Goal: Navigation & Orientation: Find specific page/section

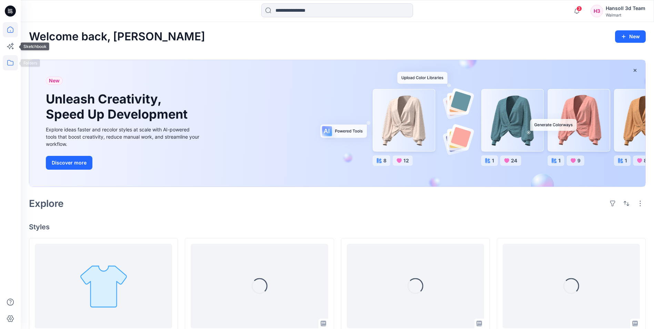
click at [14, 62] on icon at bounding box center [10, 62] width 15 height 15
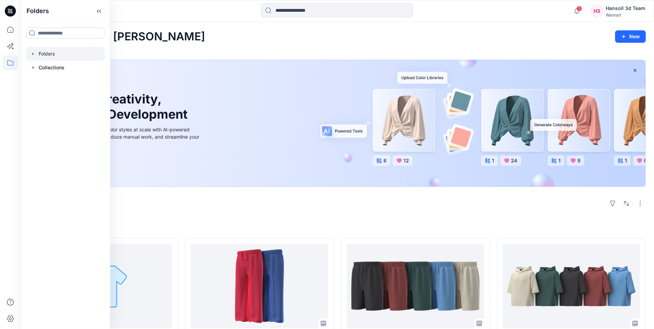
click at [51, 54] on div at bounding box center [65, 54] width 79 height 14
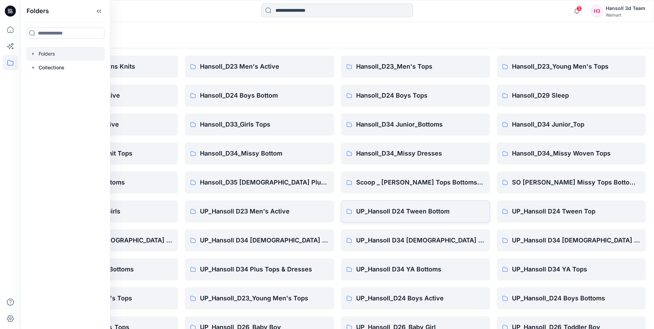
scroll to position [96, 0]
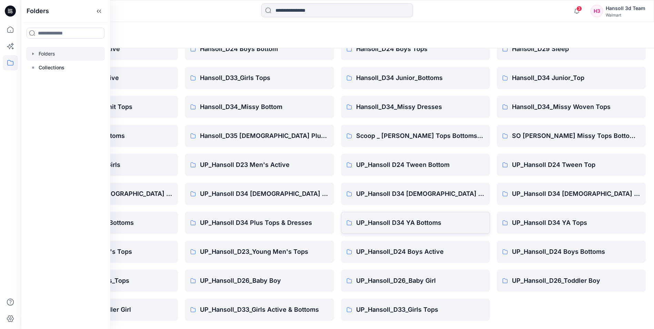
click at [400, 219] on p "UP_Hansoll D34 YA Bottoms" at bounding box center [420, 223] width 128 height 10
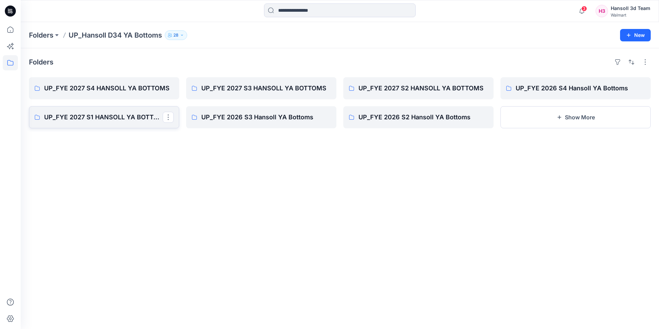
click at [136, 115] on p "UP_FYE 2027 S1 HANSOLL YA BOTTOMS" at bounding box center [103, 117] width 119 height 10
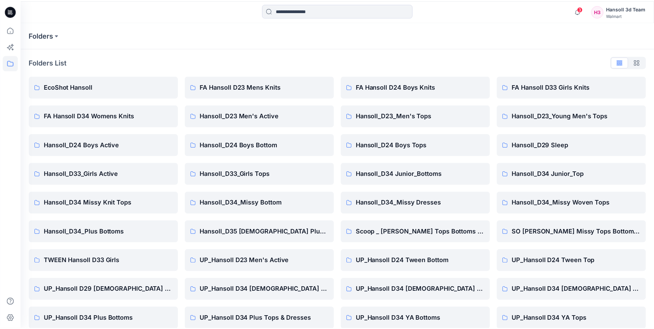
scroll to position [96, 0]
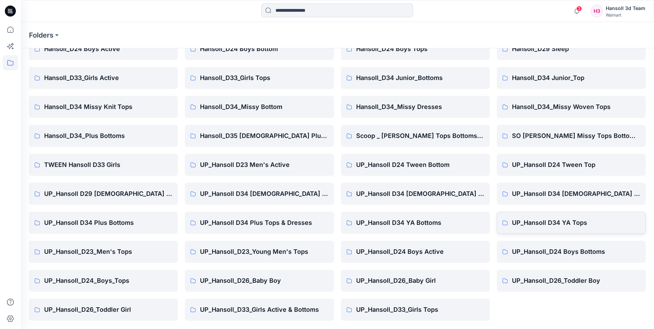
click at [514, 227] on p "UP_Hansoll D34 YA Tops" at bounding box center [576, 223] width 128 height 10
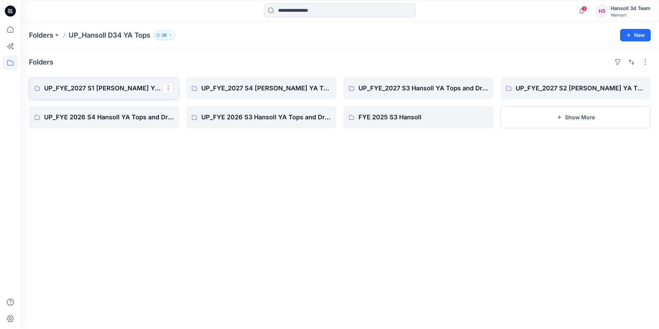
click at [95, 86] on p "UP_FYE_2027 S1 [PERSON_NAME] YA Tops and Dresses" at bounding box center [103, 88] width 119 height 10
click at [119, 89] on p "UP_FYE_2027 S1 [PERSON_NAME] YA Tops and Dresses" at bounding box center [103, 88] width 119 height 10
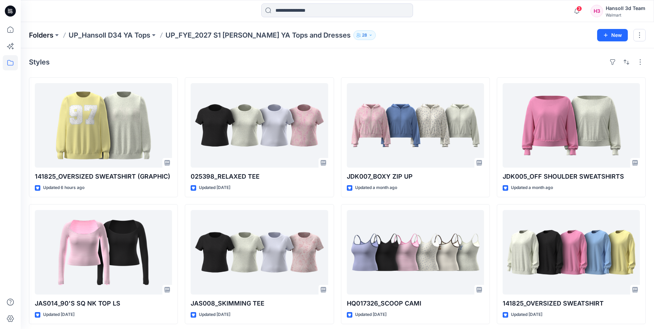
click at [46, 34] on p "Folders" at bounding box center [41, 35] width 24 height 10
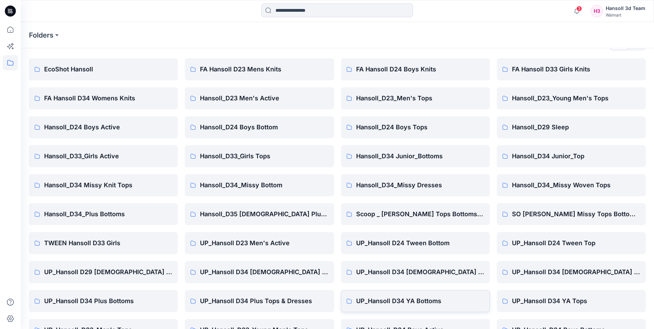
scroll to position [34, 0]
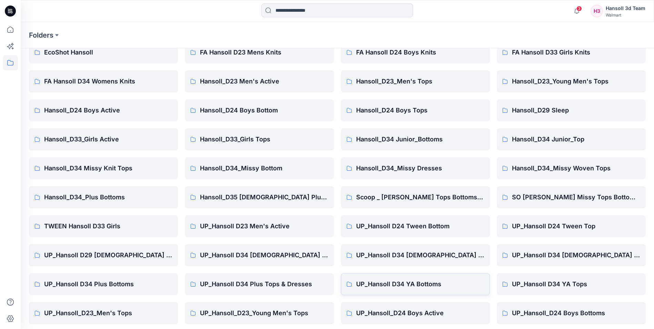
click at [420, 283] on p "UP_Hansoll D34 YA Bottoms" at bounding box center [420, 284] width 128 height 10
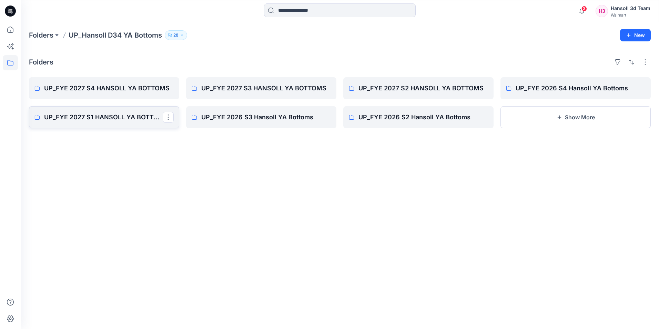
click at [124, 112] on link "UP_FYE 2027 S1 HANSOLL YA BOTTOMS" at bounding box center [104, 117] width 150 height 22
